Goal: Ask a question

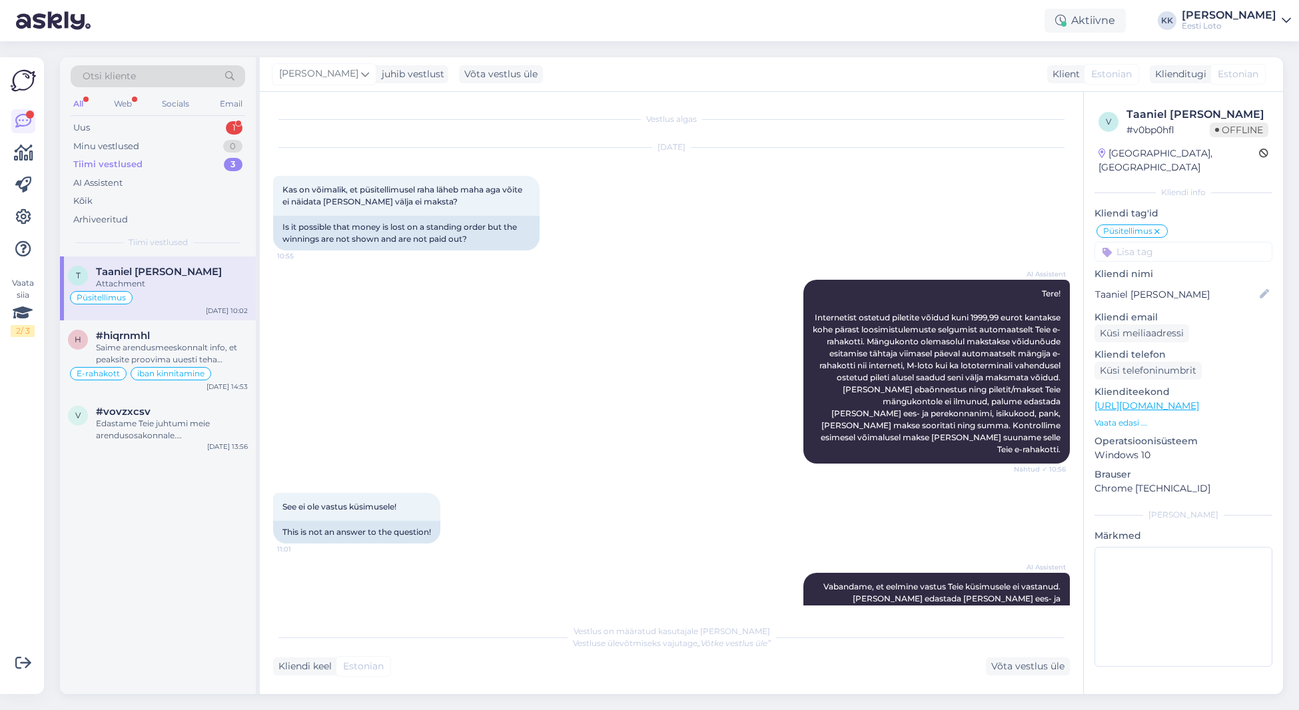
scroll to position [2219, 0]
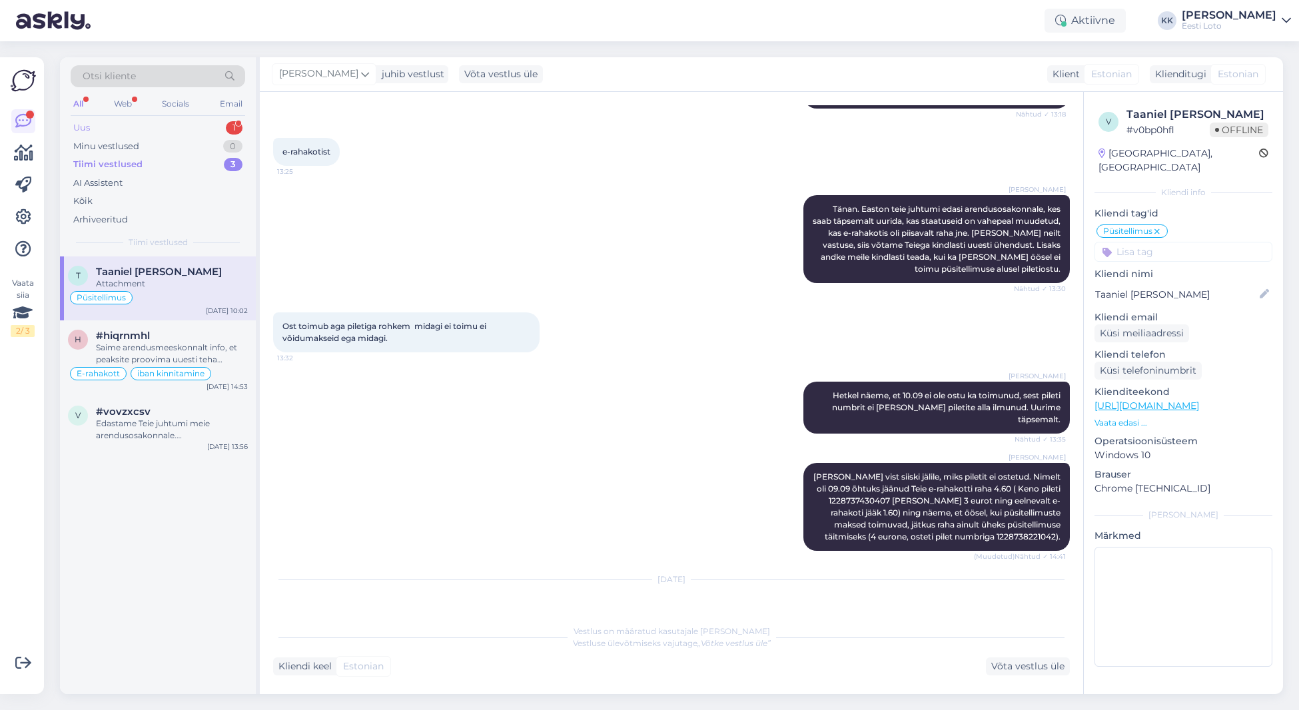
click at [172, 129] on div "Uus 1" at bounding box center [158, 128] width 175 height 19
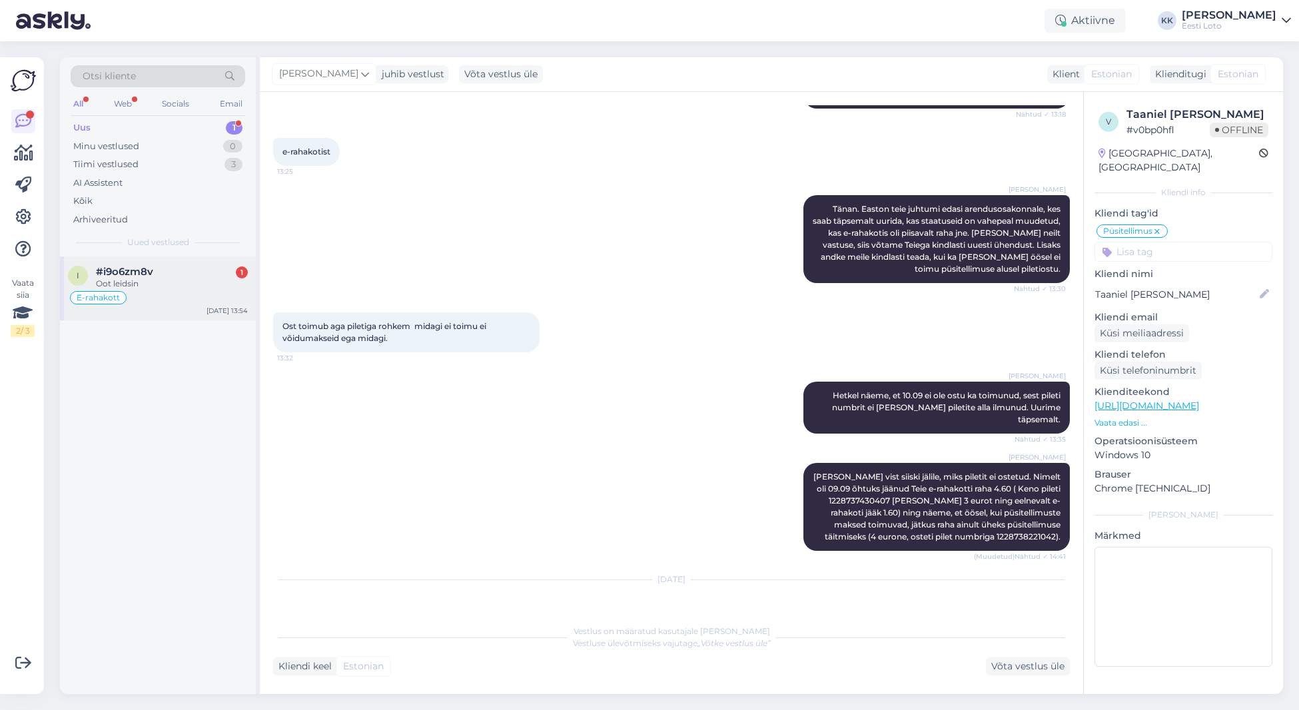
click at [167, 282] on div "Oot leidsin" at bounding box center [172, 284] width 152 height 12
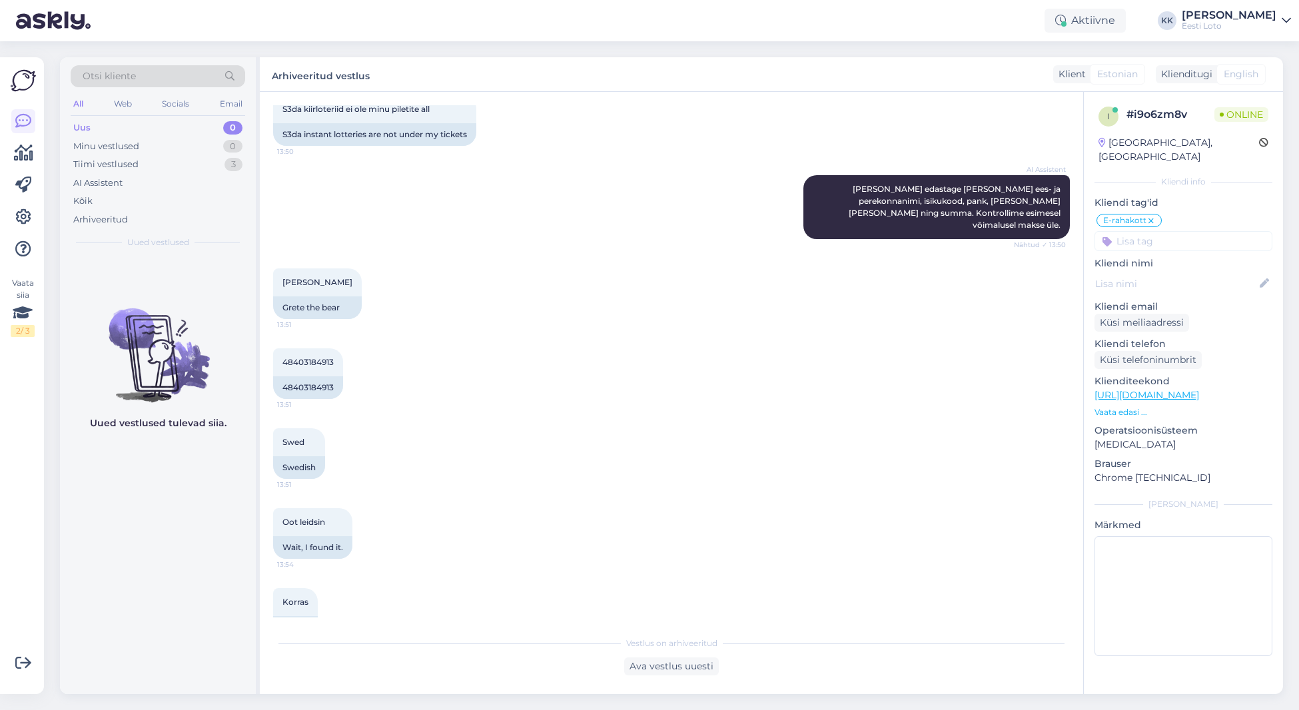
scroll to position [1936, 0]
click at [131, 122] on div "Uus 0" at bounding box center [158, 128] width 175 height 19
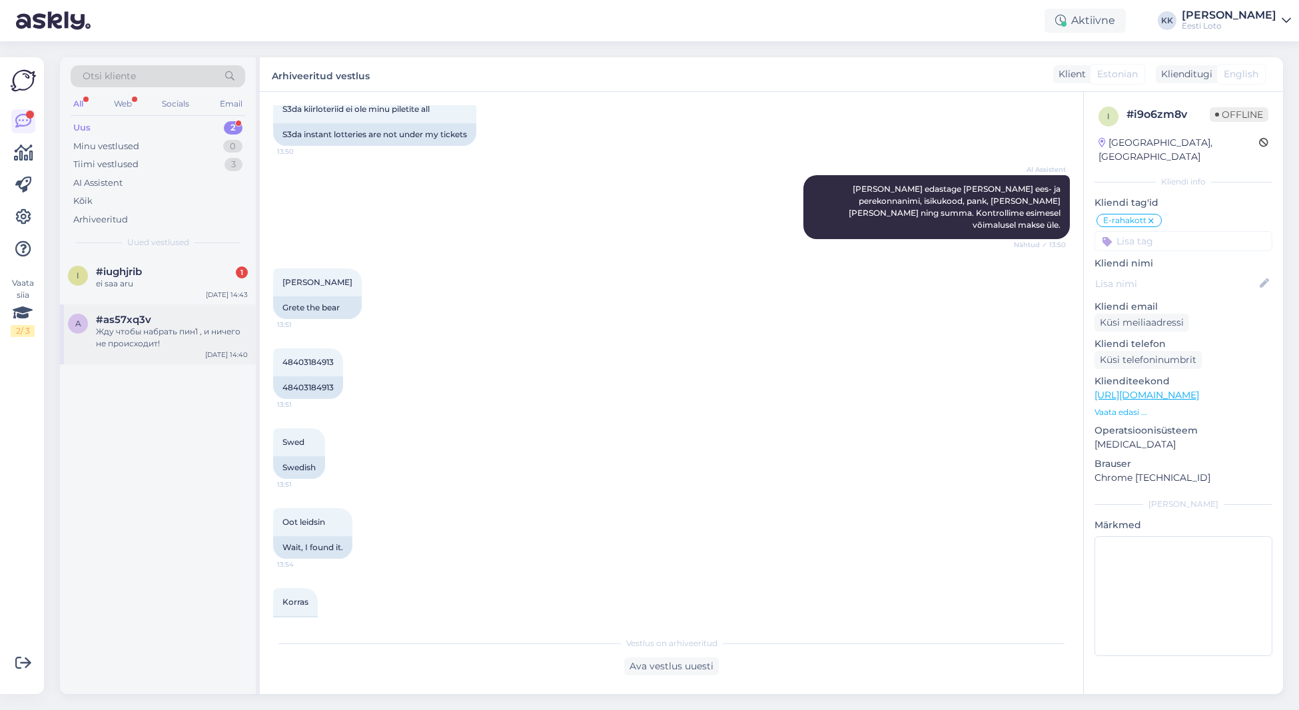
click at [150, 328] on div "Жду чтобы набрать пин1 , и ничего не происходит!" at bounding box center [172, 338] width 152 height 24
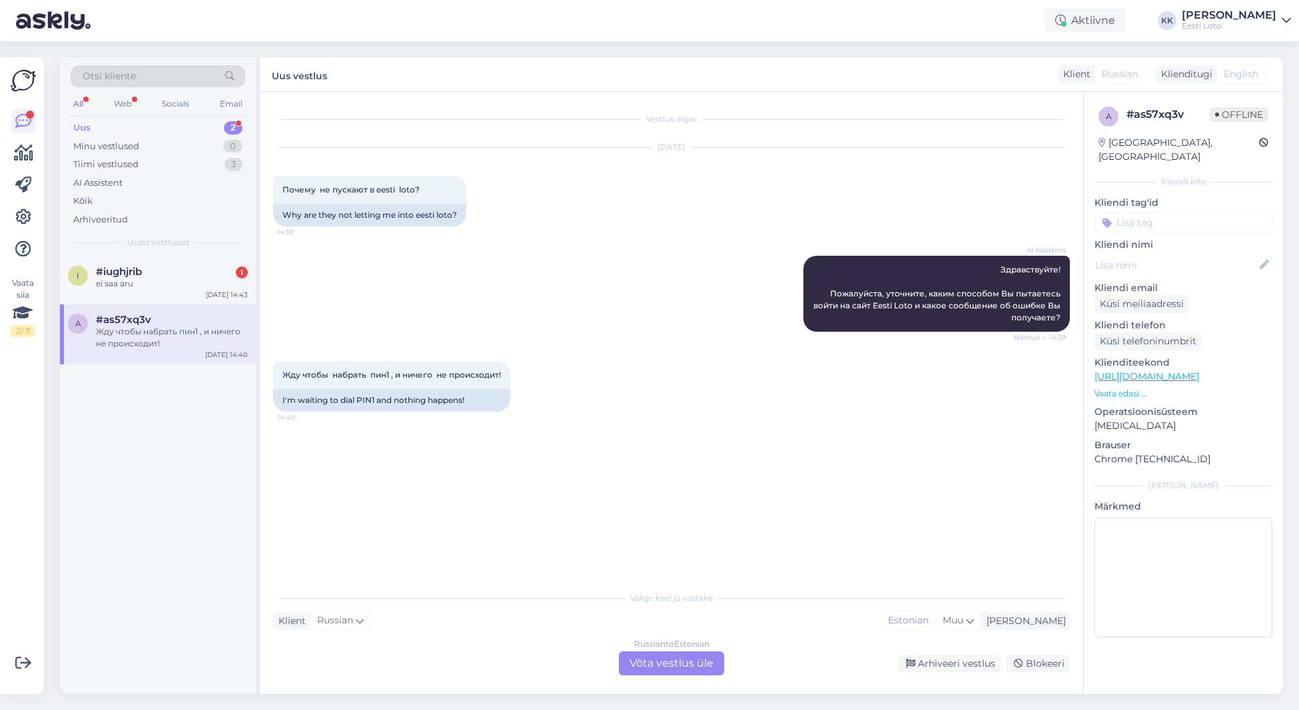
scroll to position [0, 0]
click at [141, 290] on div "i #iughjrib 1 ei saa aru [DATE] 14:43" at bounding box center [158, 280] width 196 height 48
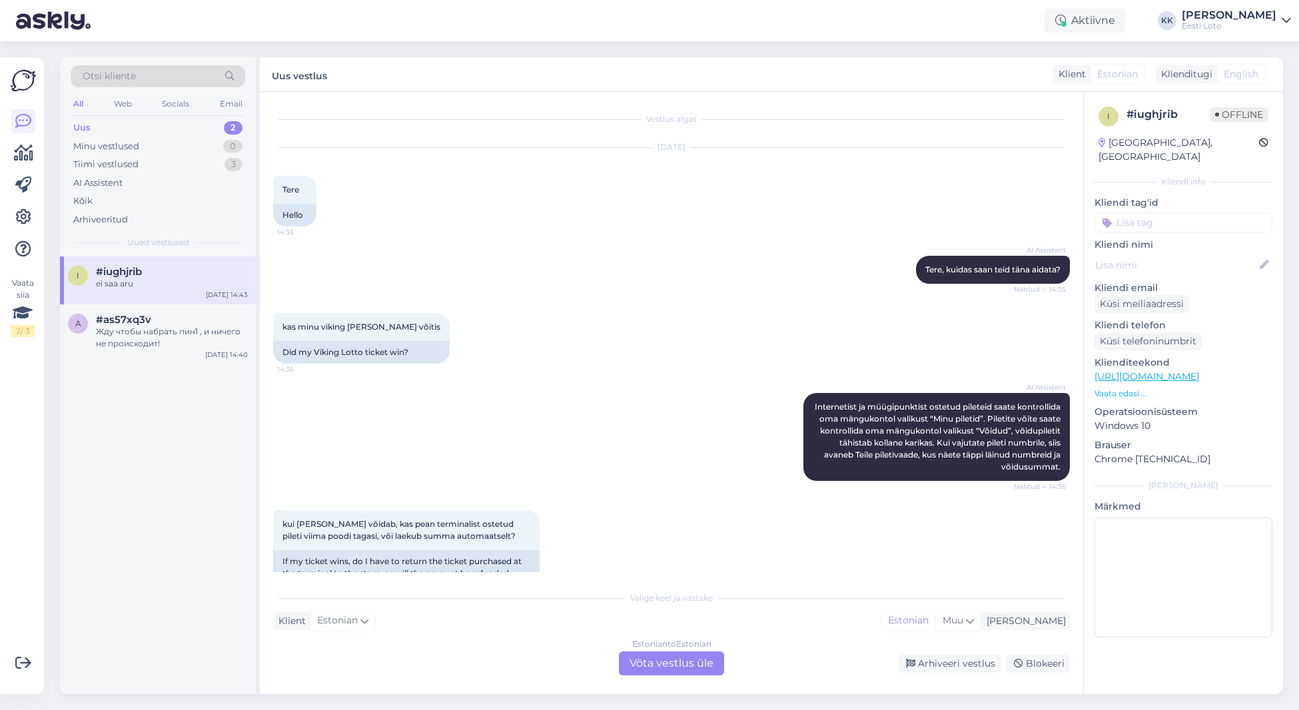
scroll to position [434, 0]
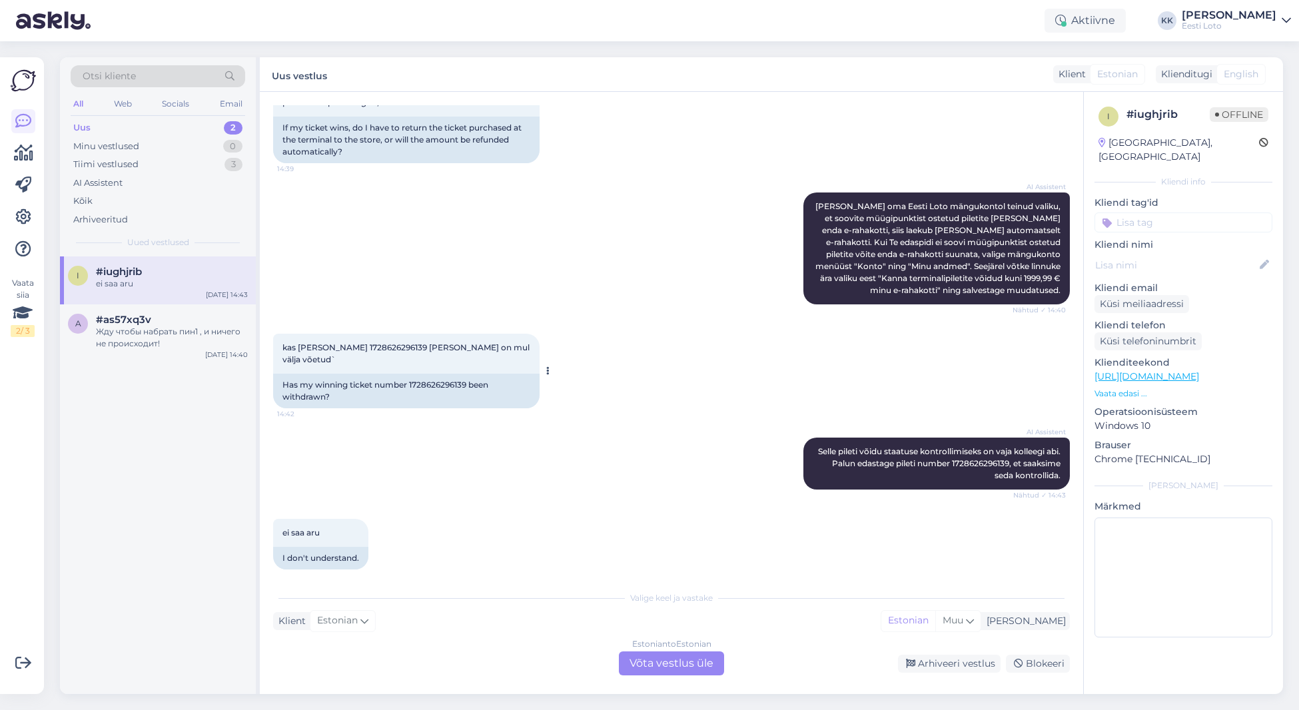
click at [365, 346] on span "kas [PERSON_NAME] 1728626296139 [PERSON_NAME] on mul välja võetud`" at bounding box center [406, 353] width 249 height 22
copy span "1728626296139"
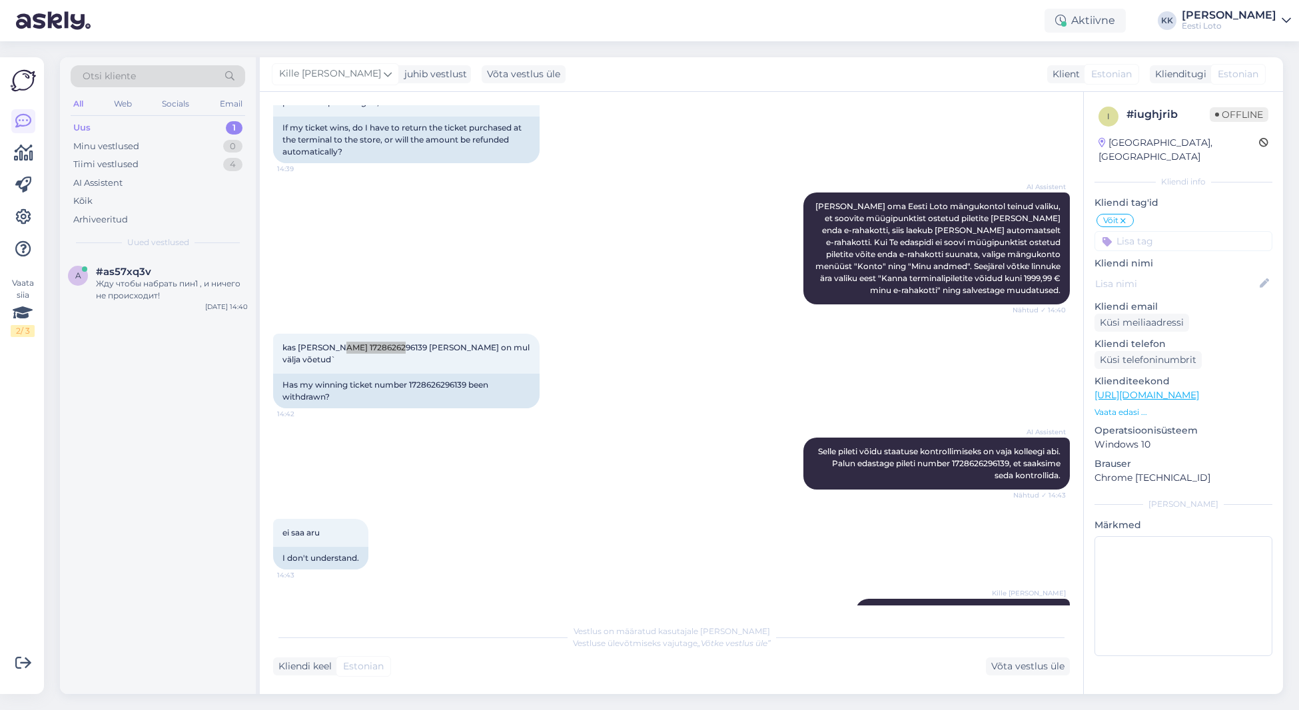
scroll to position [458, 0]
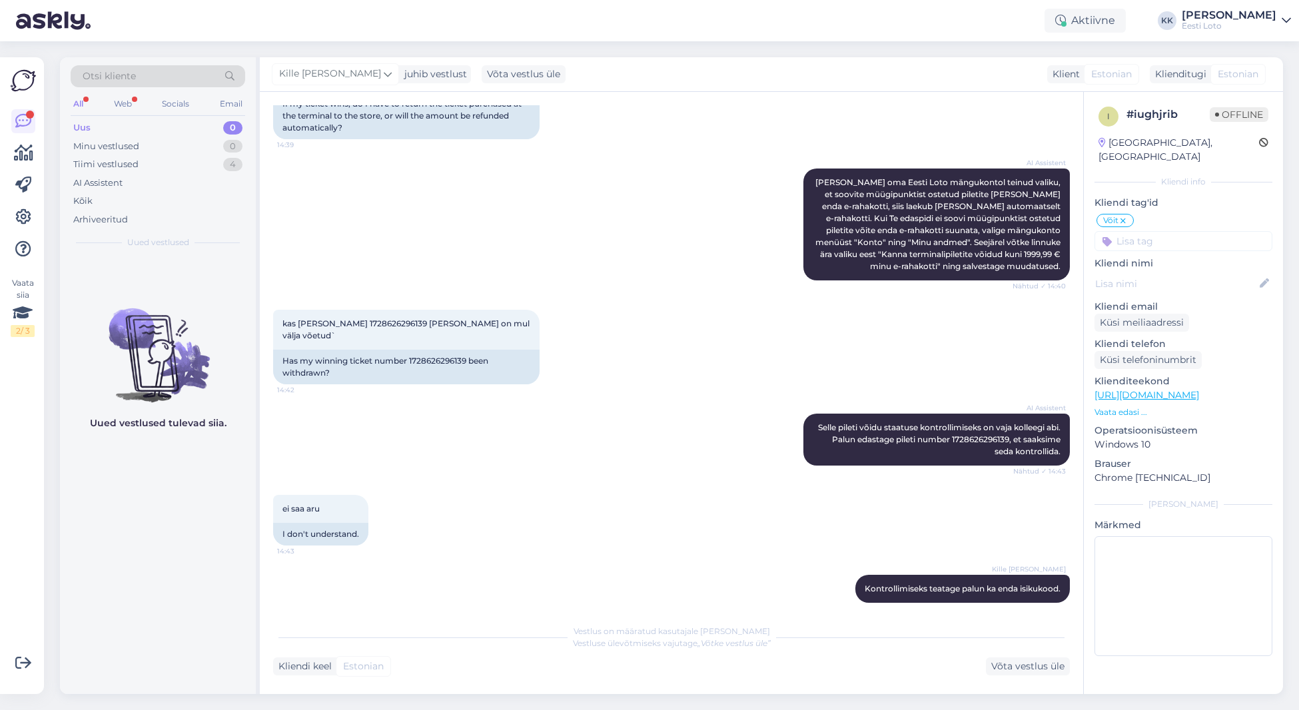
drag, startPoint x: 494, startPoint y: 464, endPoint x: 497, endPoint y: 458, distance: 7.2
click at [494, 464] on div "AI Assistent Selle pileti võidu staatuse kontrollimiseks on vaja kolleegi abi. …" at bounding box center [671, 439] width 797 height 81
click at [156, 161] on div "Tiimi vestlused 4" at bounding box center [158, 164] width 175 height 19
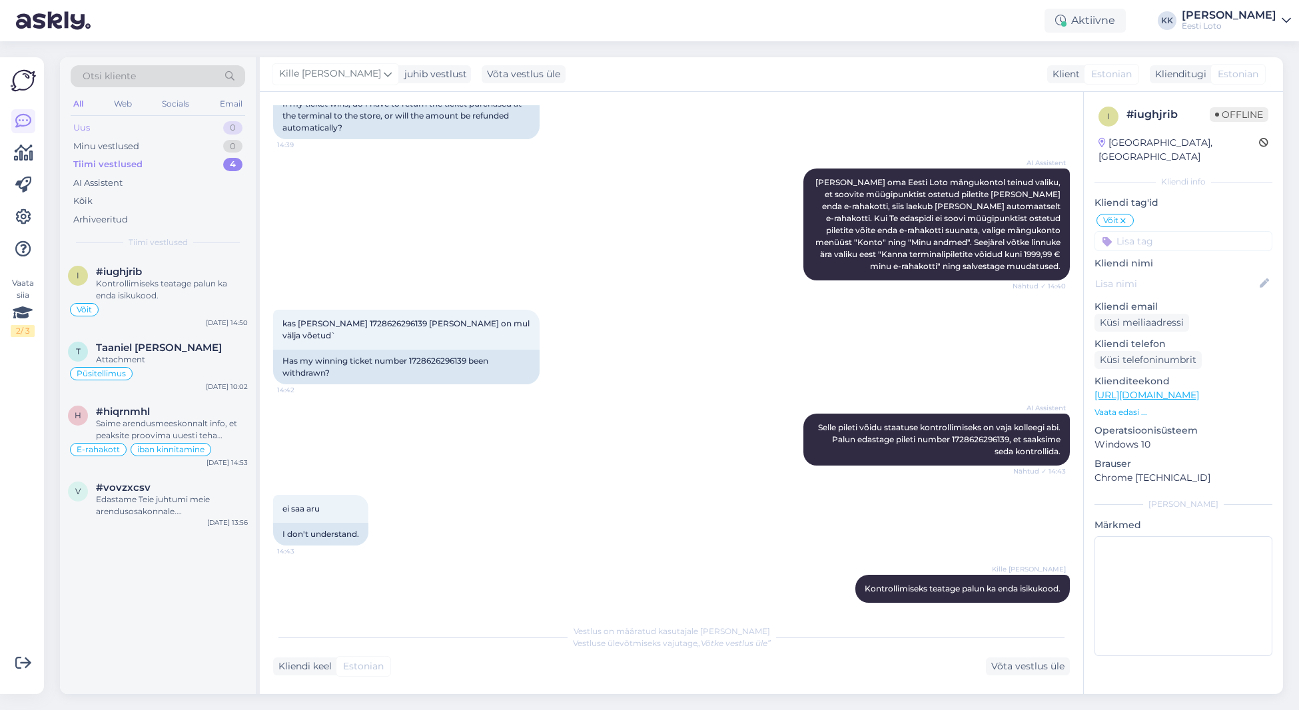
drag, startPoint x: 107, startPoint y: 132, endPoint x: 117, endPoint y: 129, distance: 10.5
click at [107, 132] on div "Uus 0" at bounding box center [158, 128] width 175 height 19
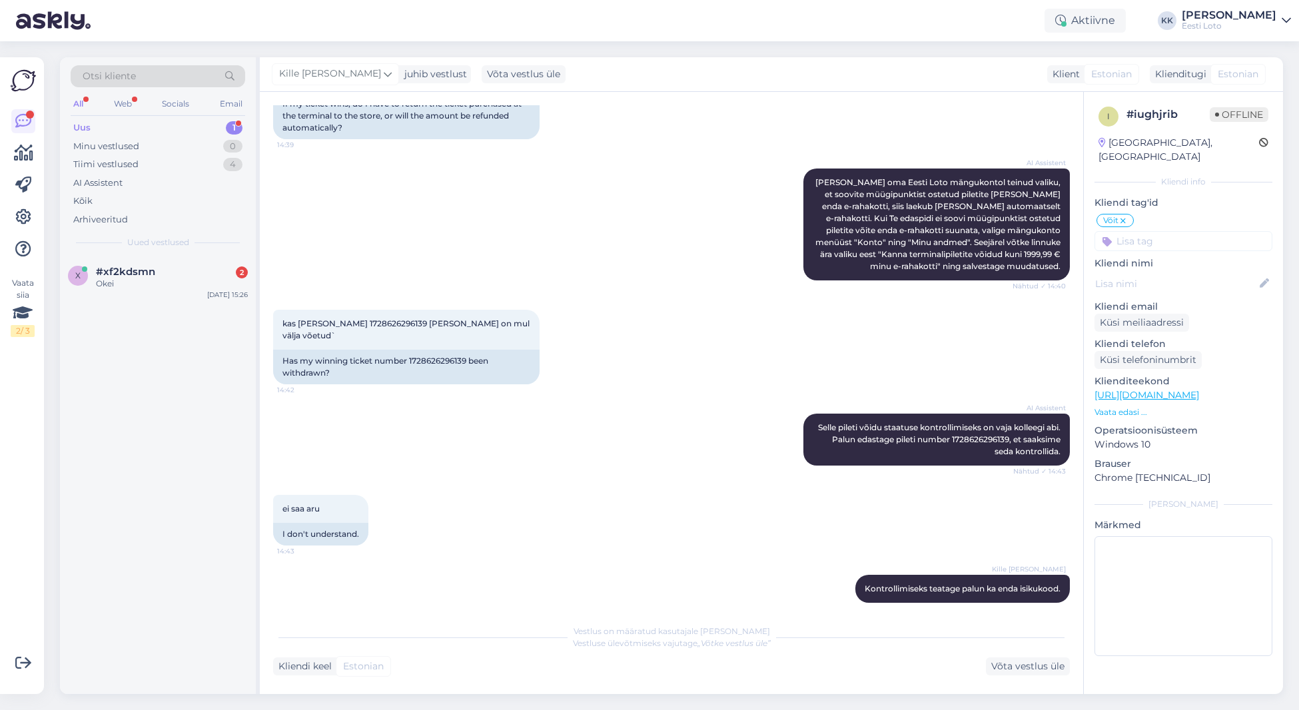
scroll to position [440, 0]
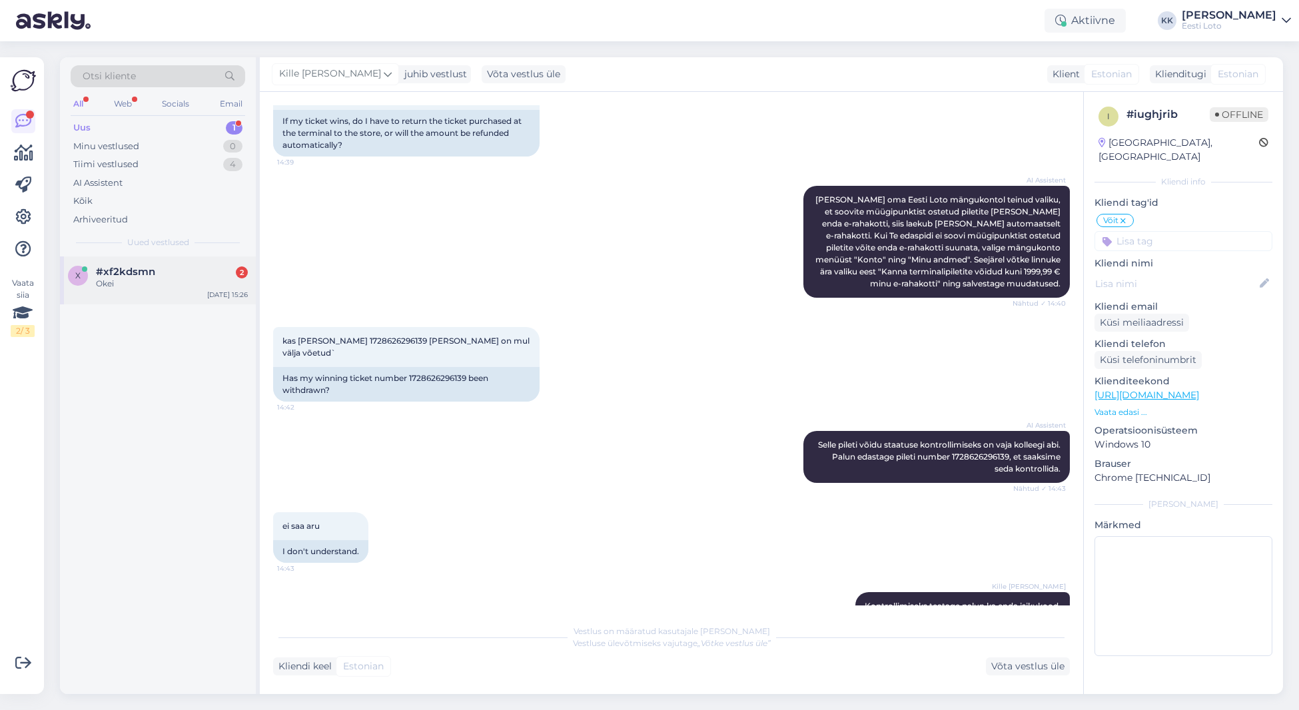
click at [149, 288] on div "Okei" at bounding box center [172, 284] width 152 height 12
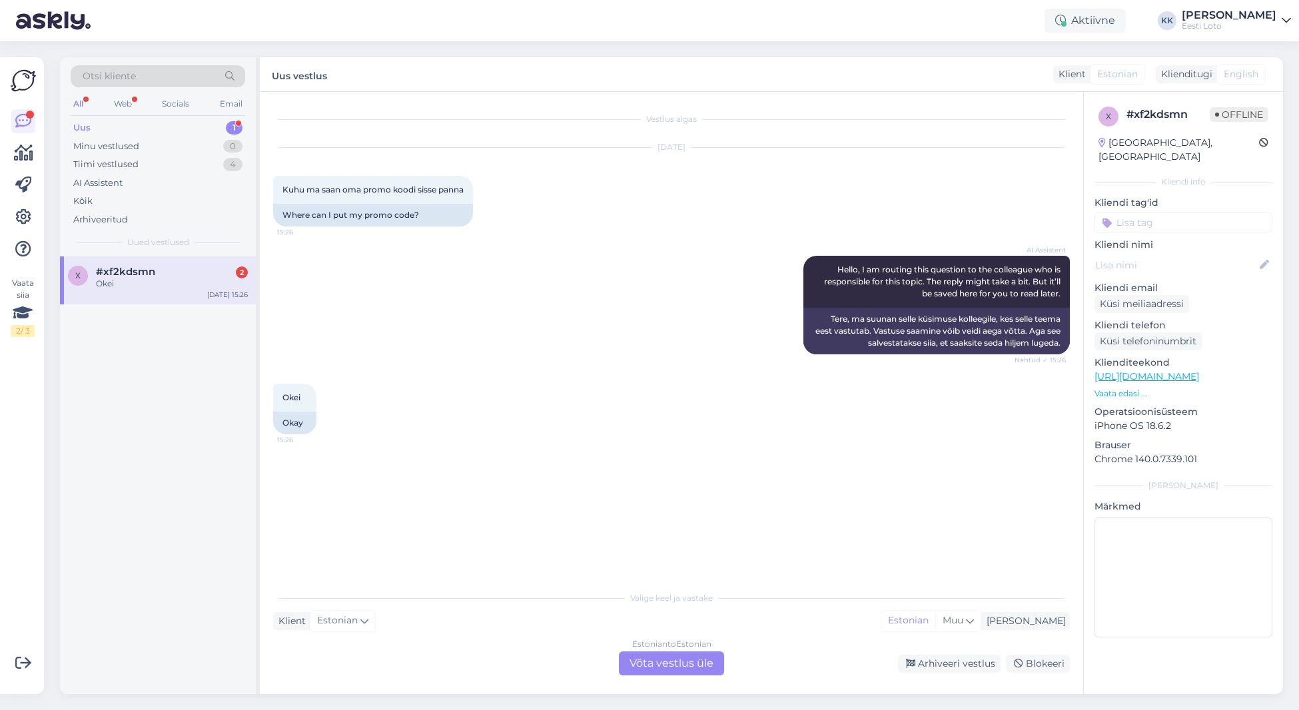
click at [116, 278] on div "Okei" at bounding box center [172, 284] width 152 height 12
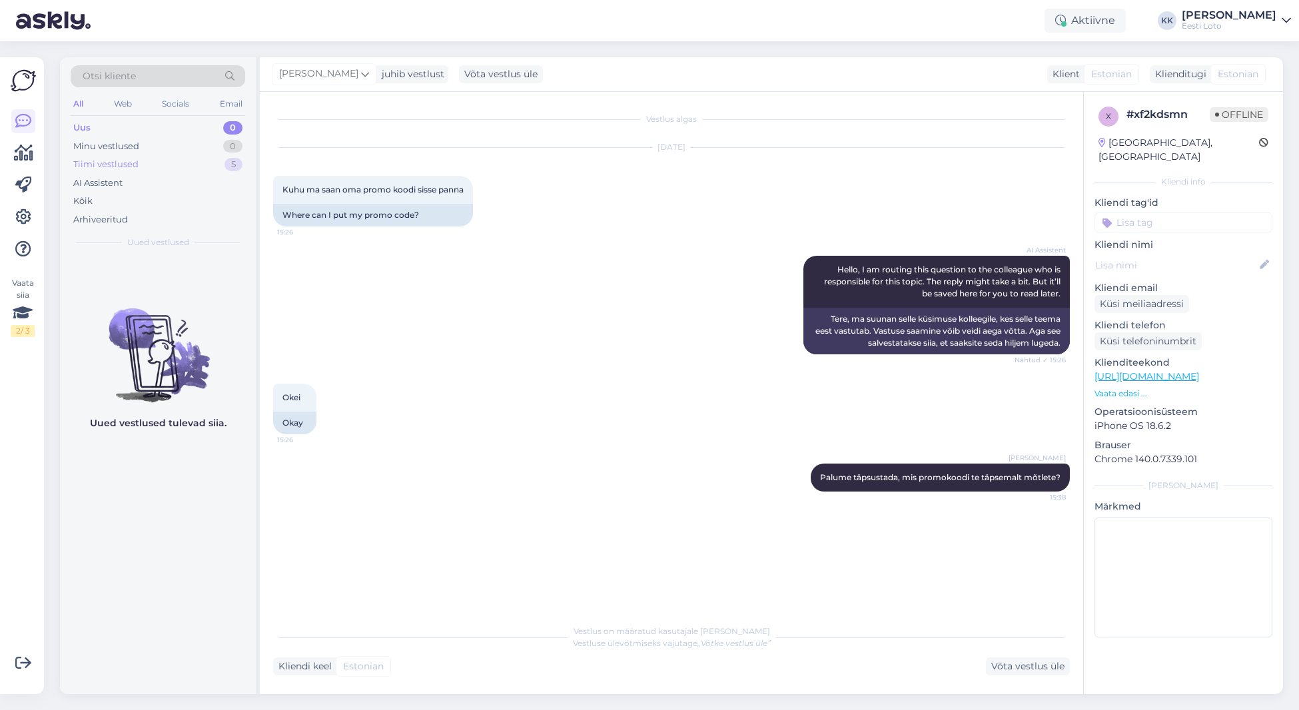
click at [144, 167] on div "Tiimi vestlused 5" at bounding box center [158, 164] width 175 height 19
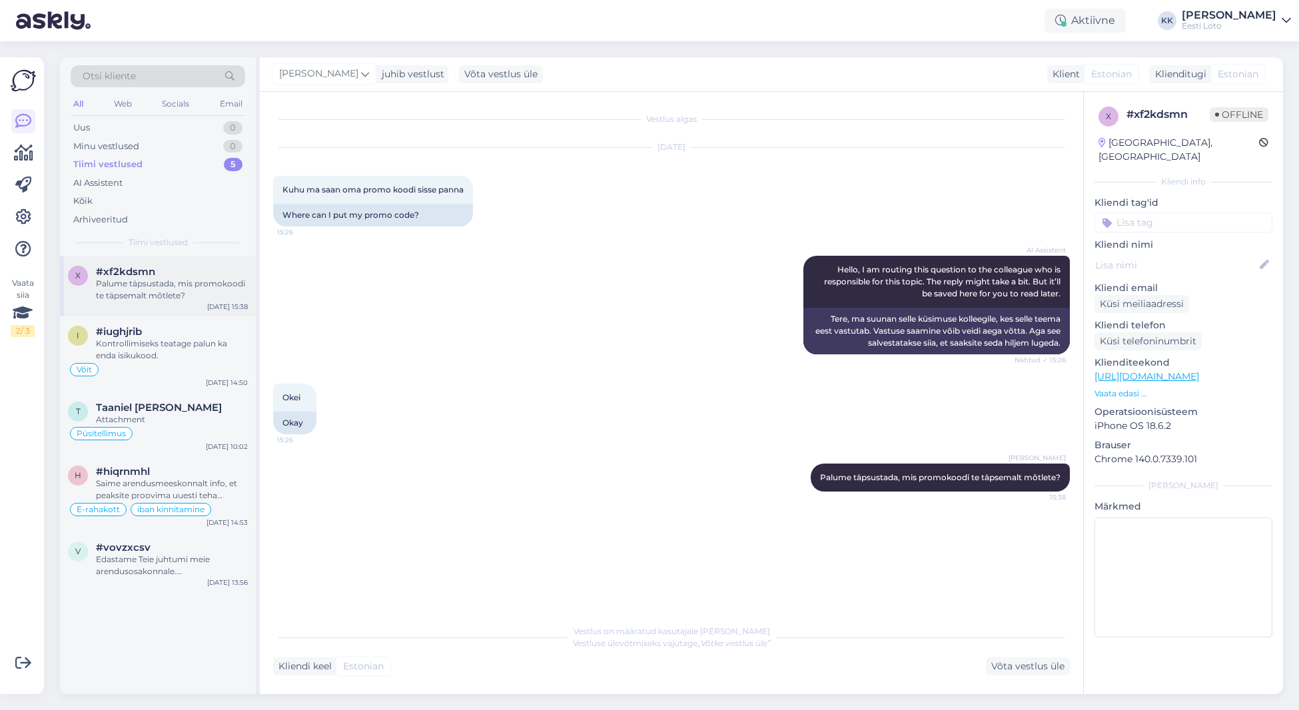
click at [146, 292] on div "Palume täpsustada, mis promokoodi te täpsemalt mõtlete?" at bounding box center [172, 290] width 152 height 24
drag, startPoint x: 157, startPoint y: 352, endPoint x: 166, endPoint y: 359, distance: 11.3
click at [157, 352] on div "Kontrollimiseks teatage palun ka enda isikukood." at bounding box center [172, 350] width 152 height 24
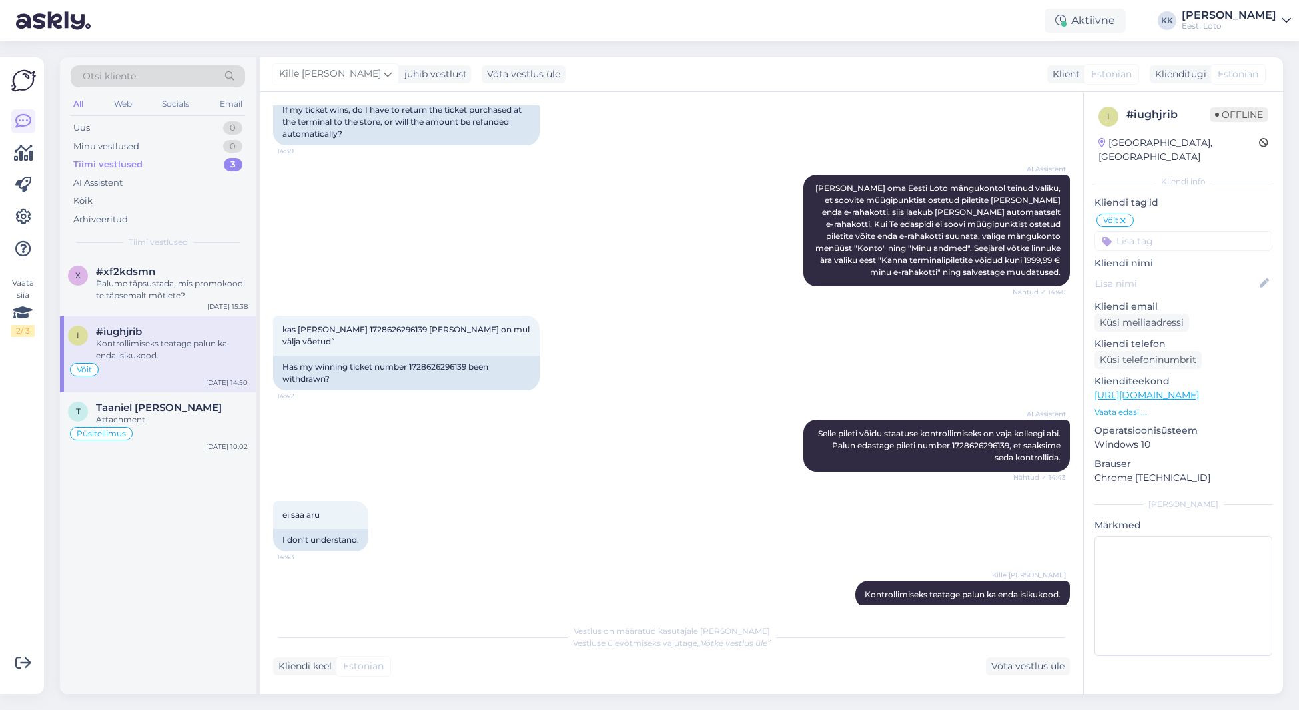
scroll to position [452, 0]
click at [125, 282] on div "Palume täpsustada, mis promokoodi te täpsemalt mõtlete?" at bounding box center [172, 290] width 152 height 24
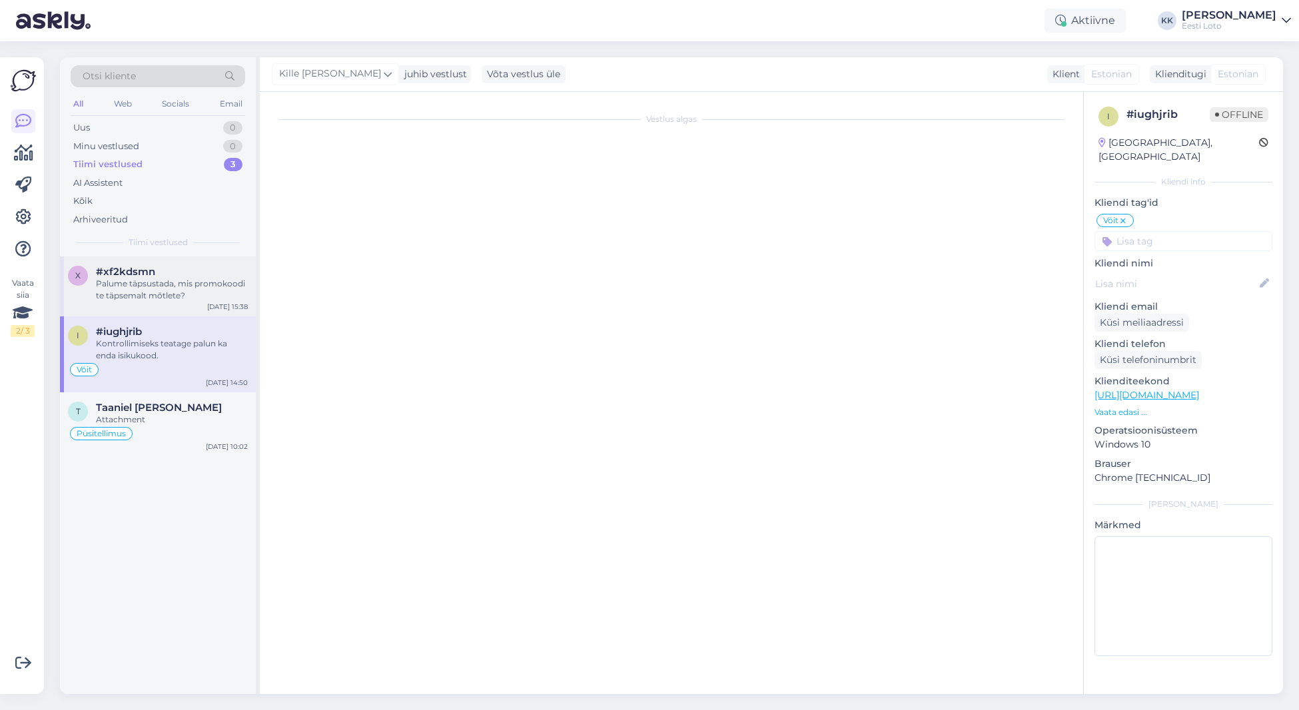
scroll to position [0, 0]
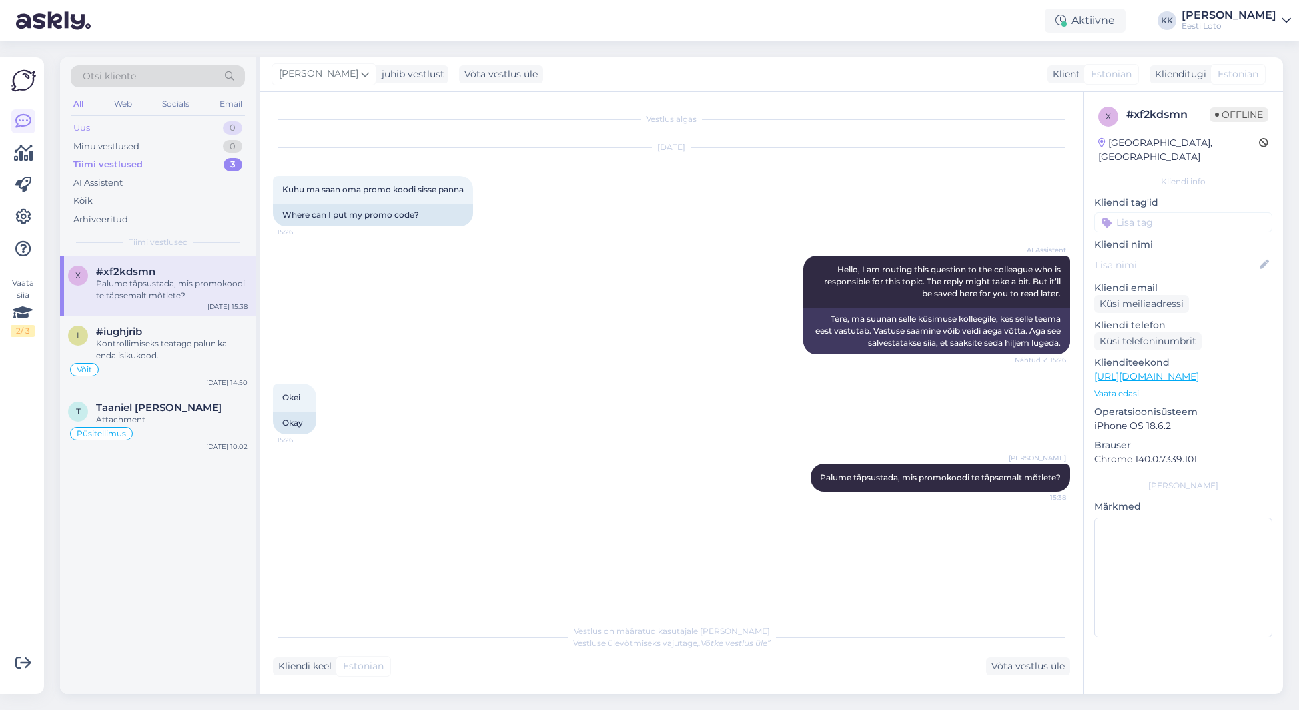
click at [115, 127] on div "Uus 0" at bounding box center [158, 128] width 175 height 19
